Goal: Check status: Check status

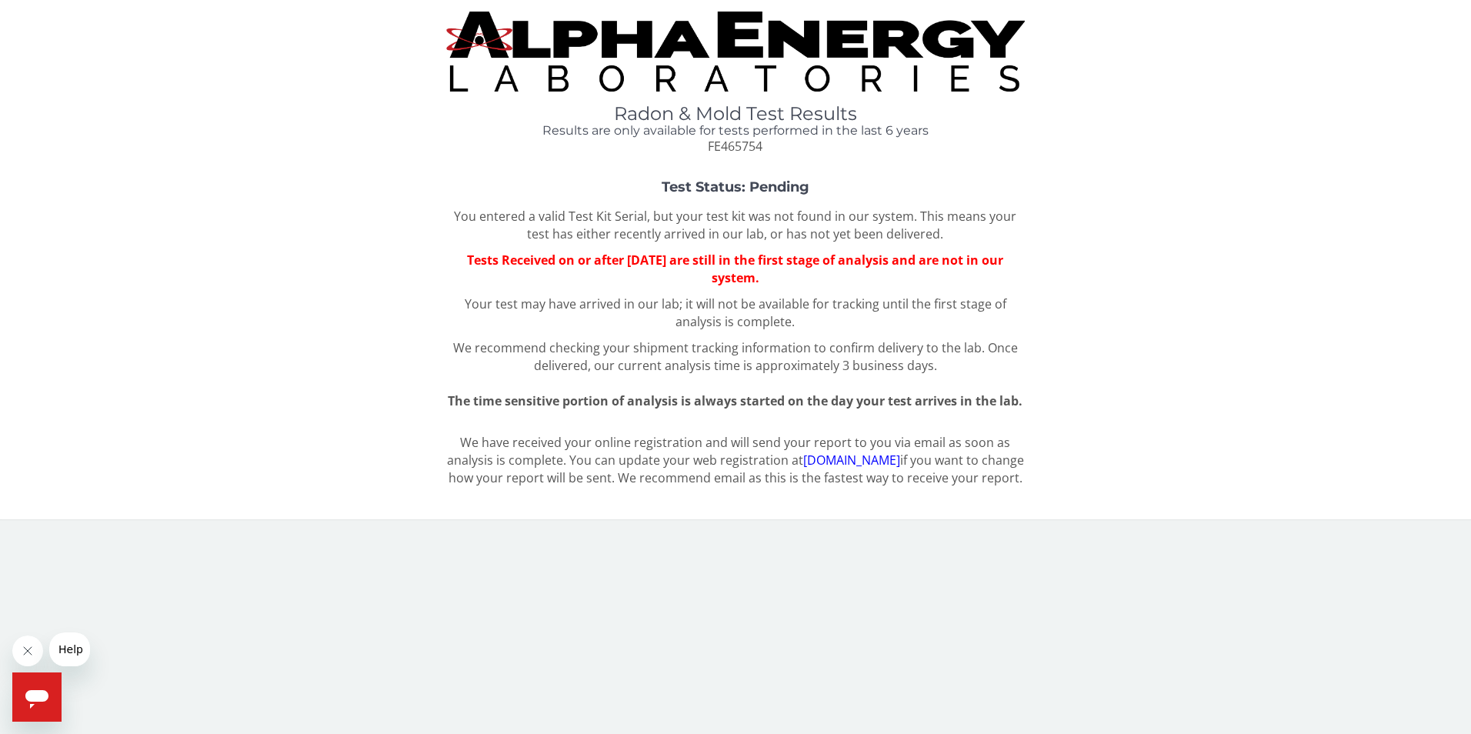
click at [1160, 405] on div "Test Status: Pending You entered a valid Test Kit Serial, but your test kit was…" at bounding box center [736, 295] width 1448 height 230
